Goal: Task Accomplishment & Management: Manage account settings

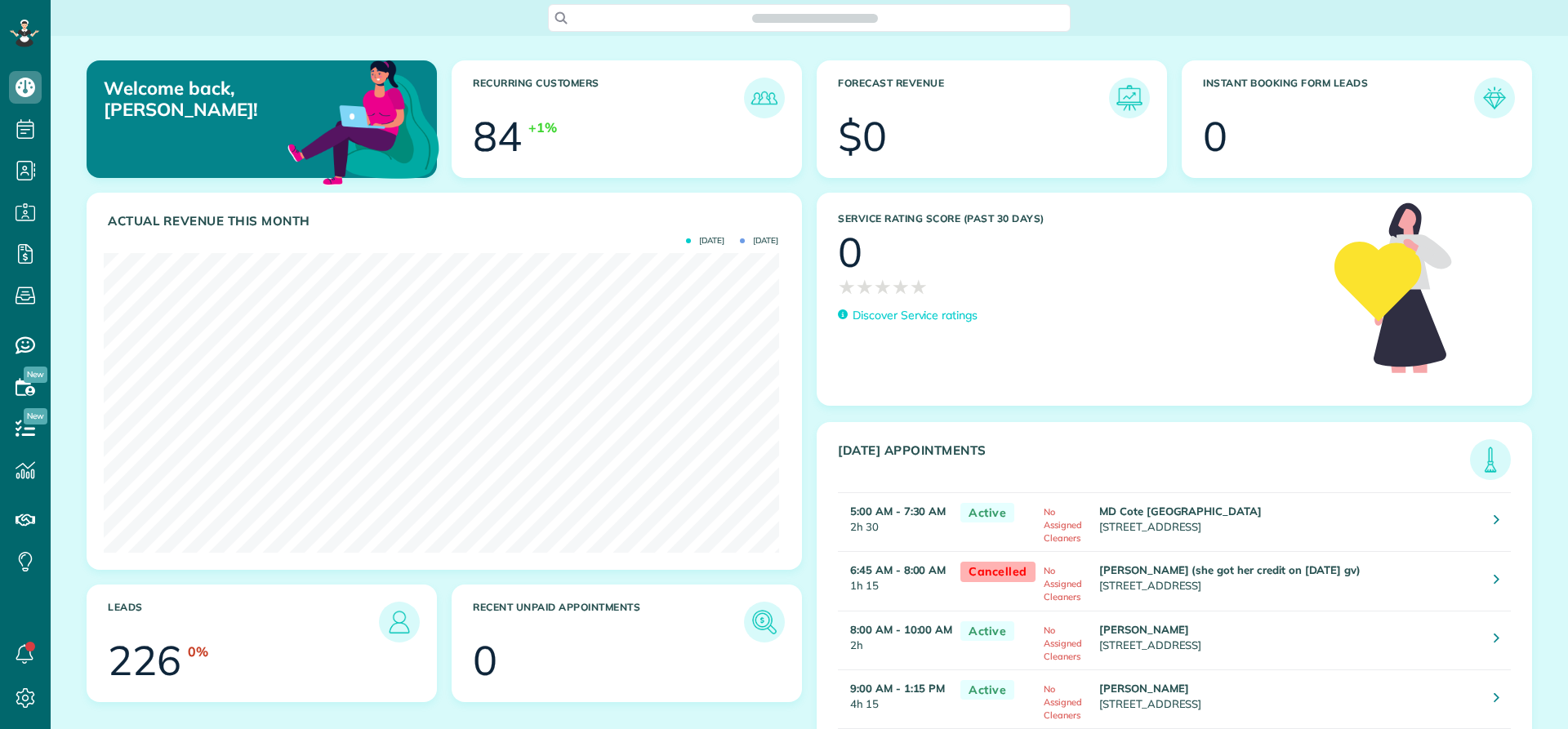
scroll to position [299, 674]
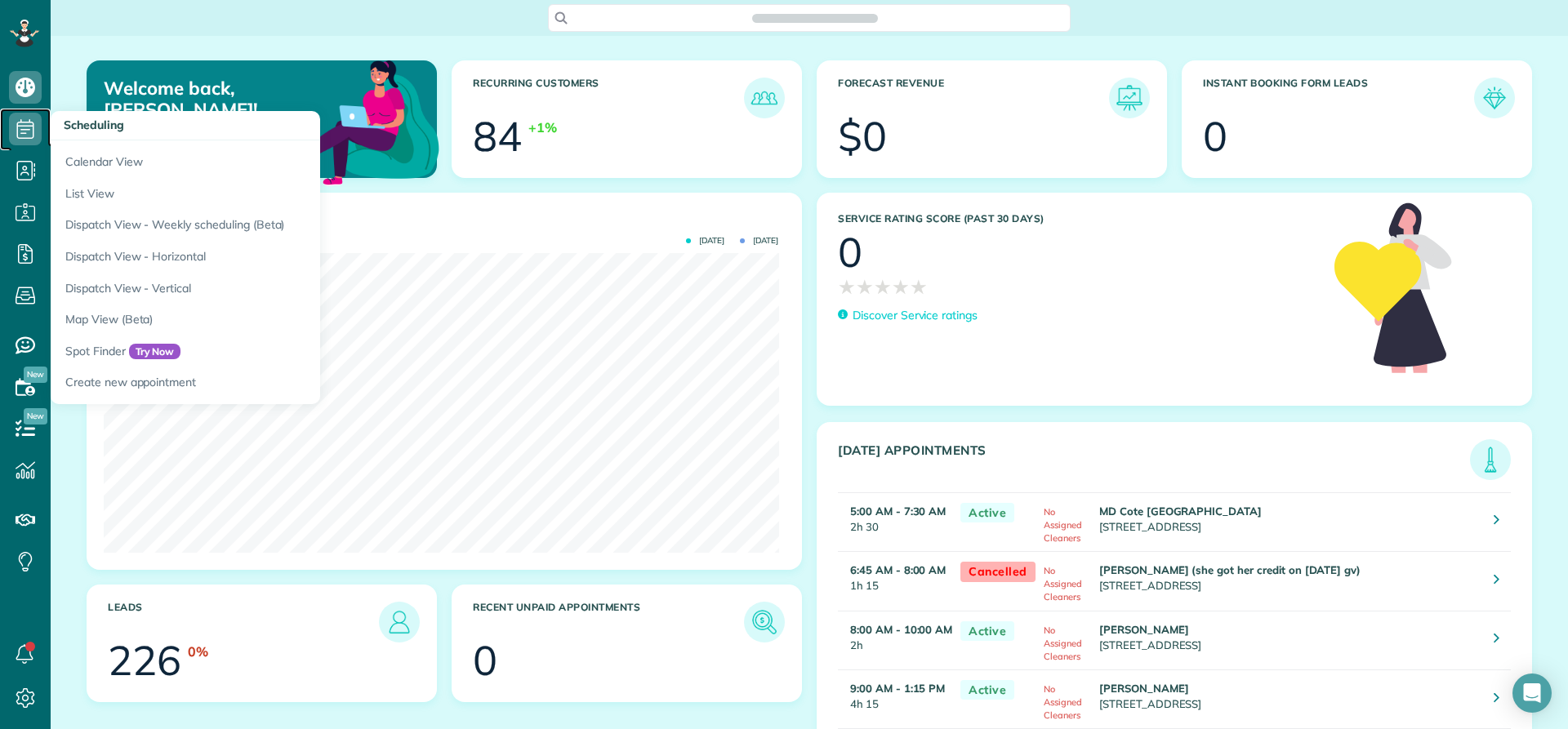
click at [26, 129] on icon at bounding box center [25, 129] width 32 height 32
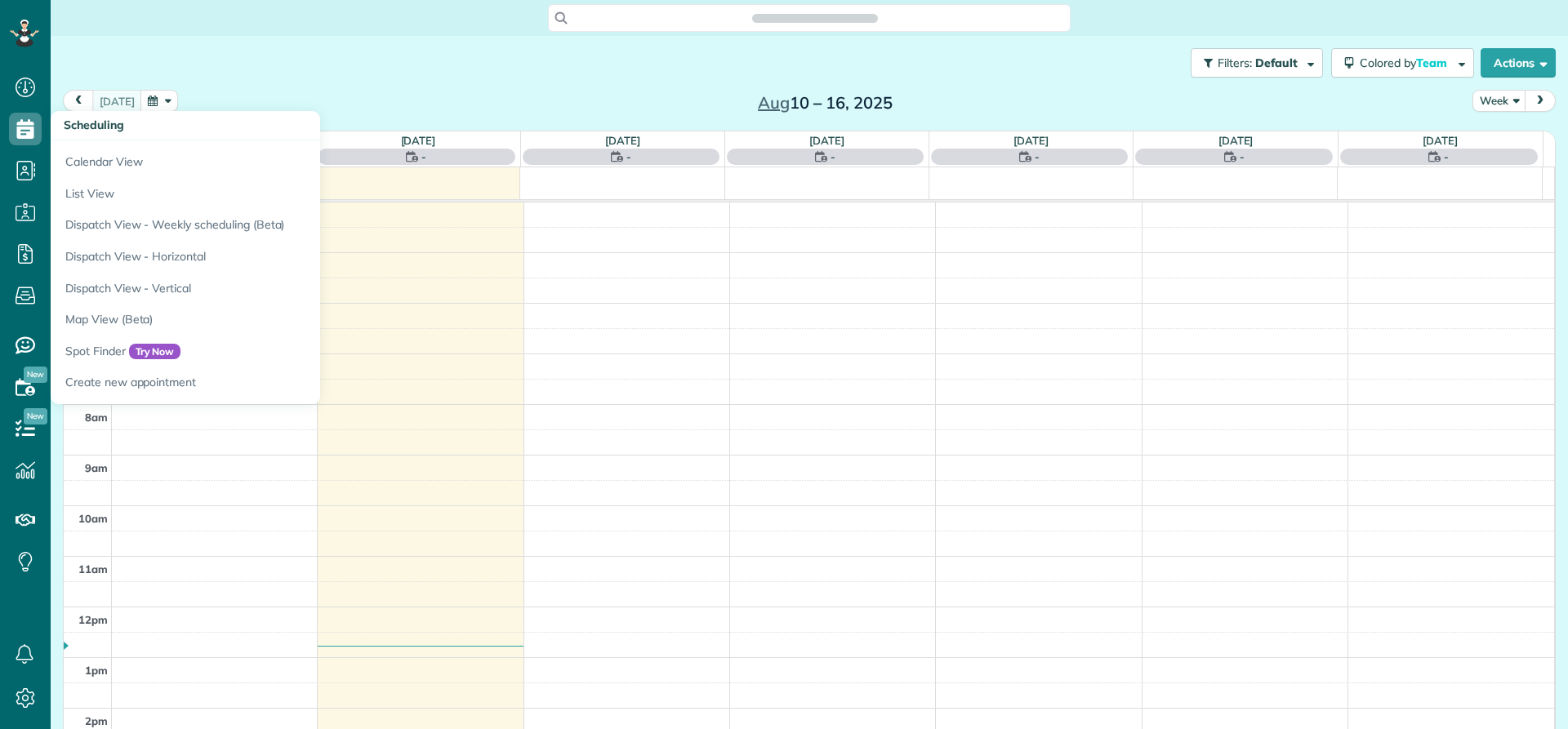
scroll to position [153, 0]
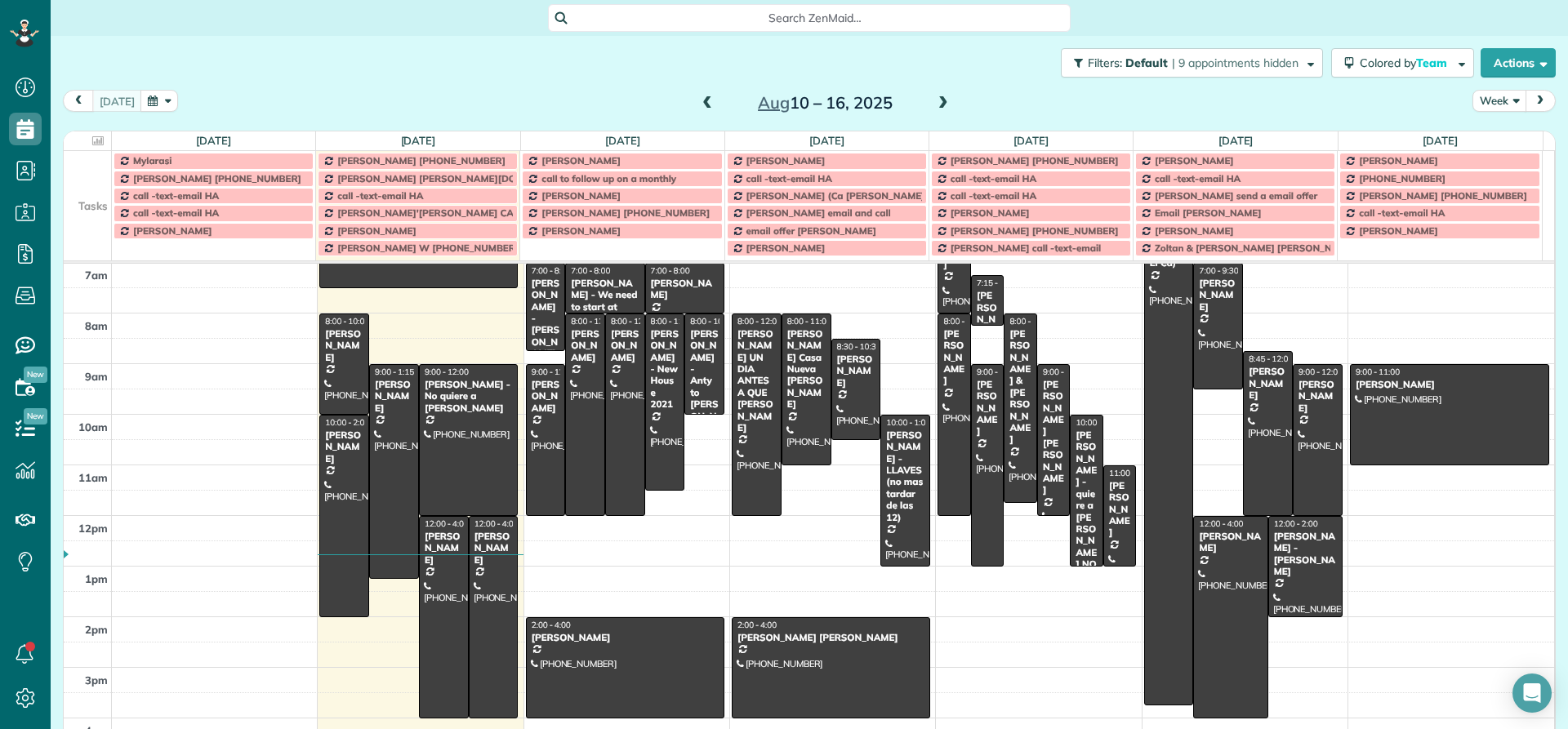
click at [1480, 101] on button "Week" at bounding box center [1499, 100] width 54 height 22
click at [1477, 134] on link "Day" at bounding box center [1538, 139] width 129 height 32
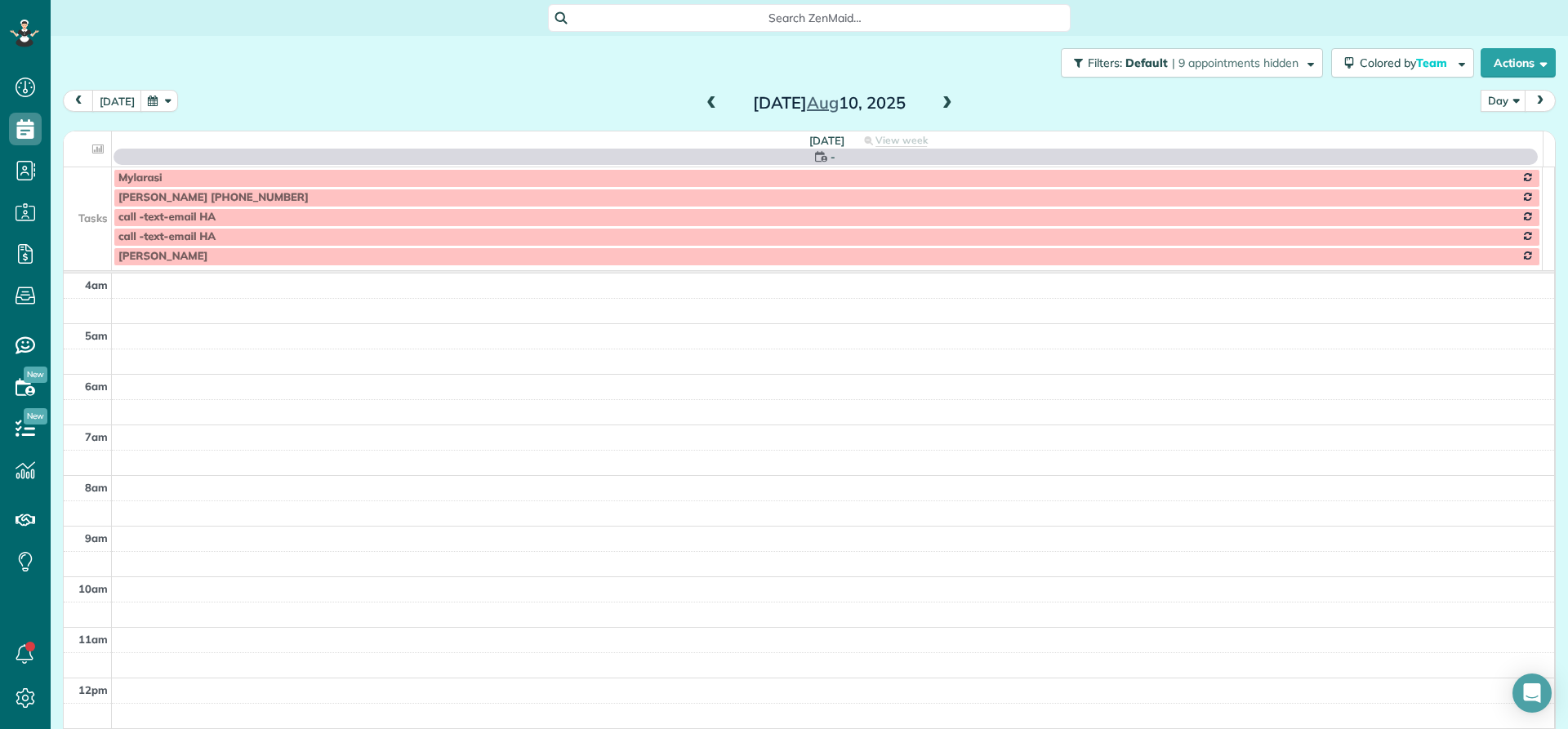
scroll to position [153, 0]
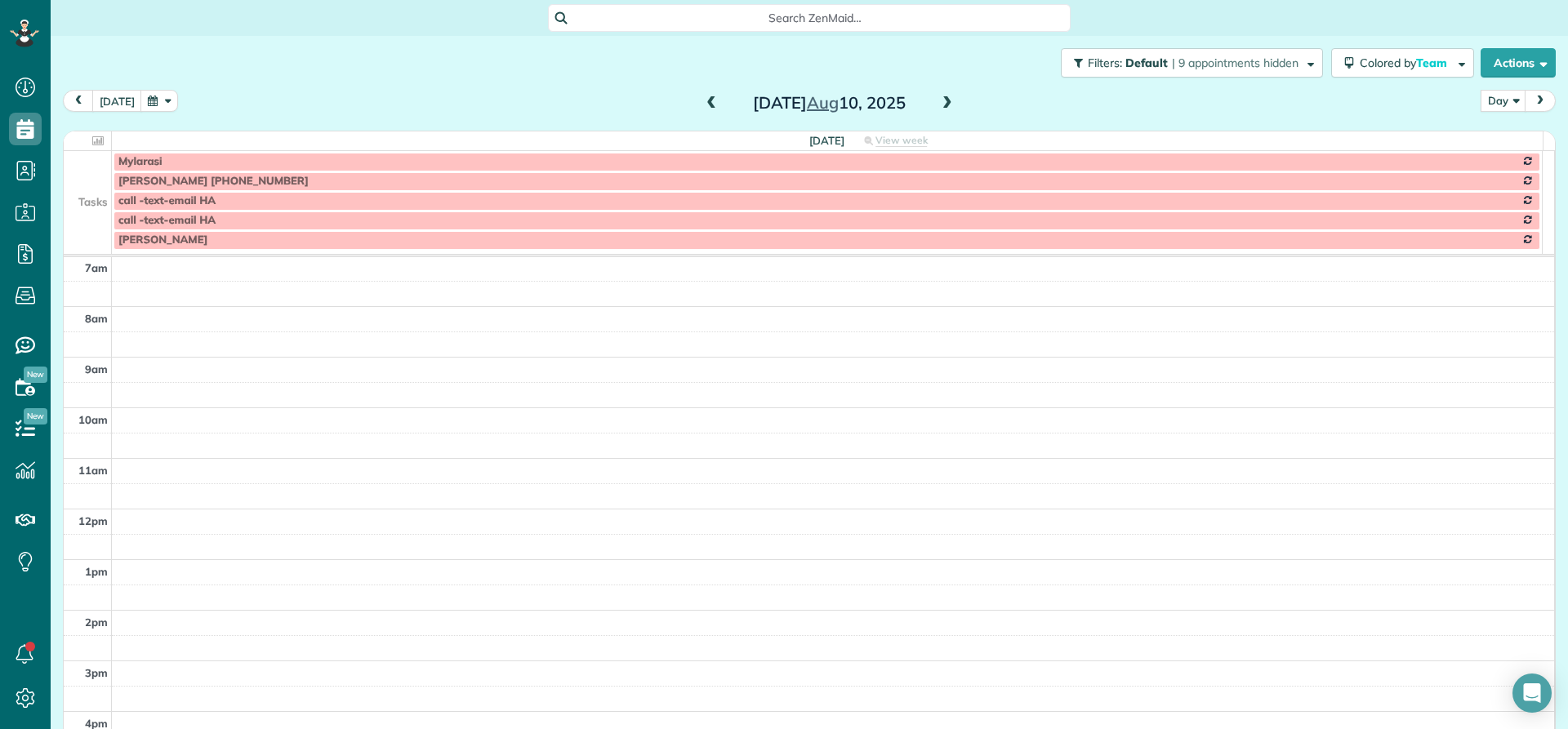
click at [939, 104] on span at bounding box center [948, 104] width 18 height 15
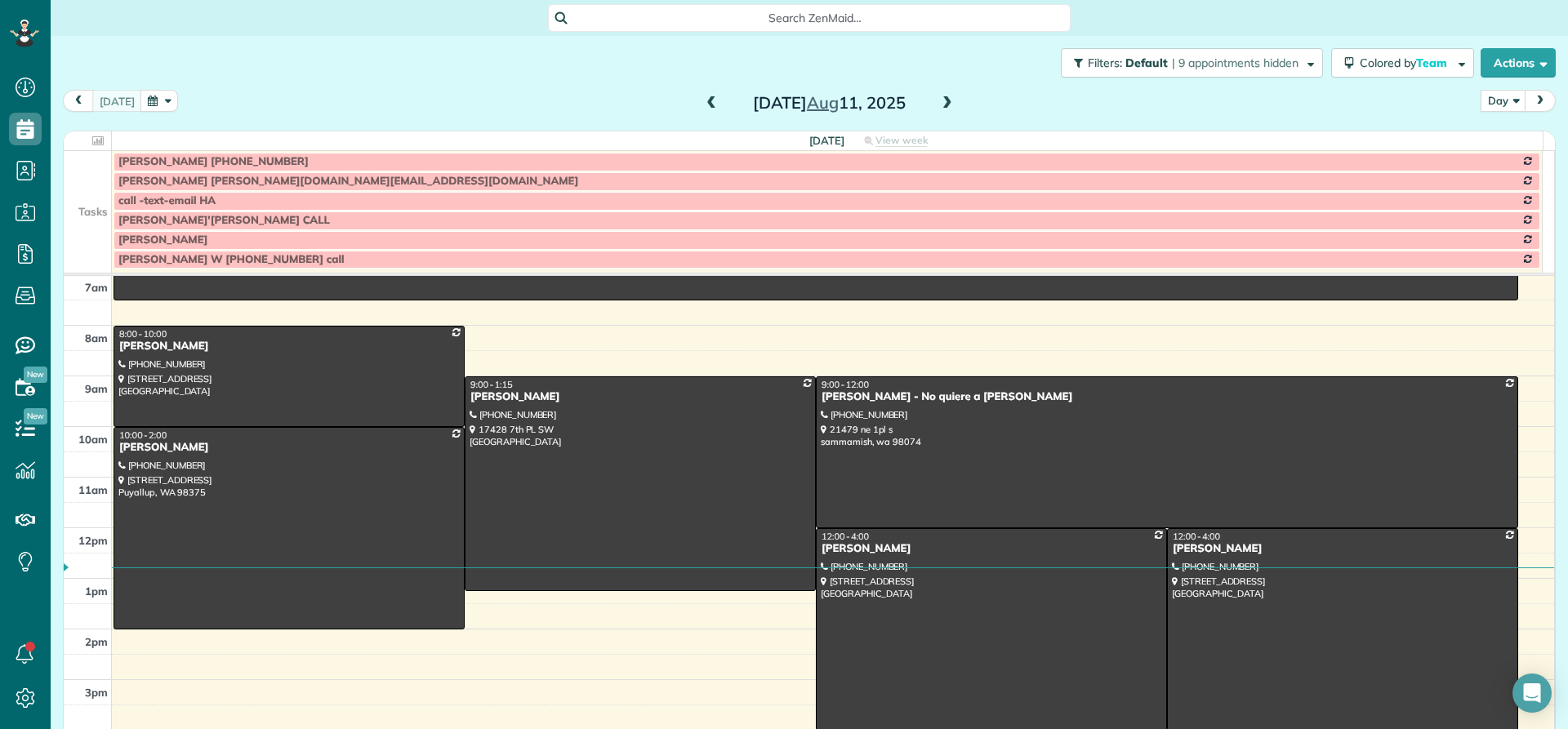
click at [939, 106] on span at bounding box center [948, 104] width 18 height 15
